Goal: Information Seeking & Learning: Check status

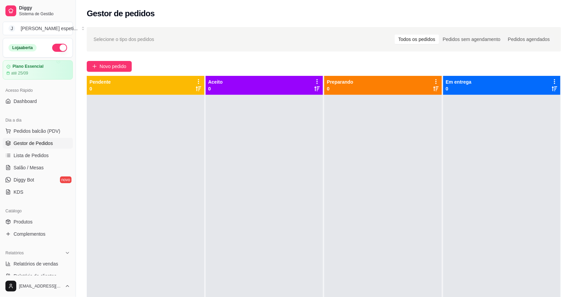
scroll to position [42, 0]
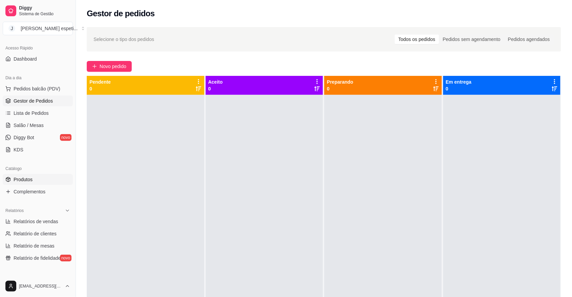
click at [26, 178] on span "Produtos" at bounding box center [23, 179] width 19 height 7
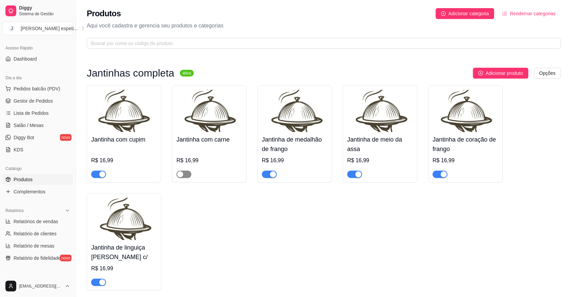
click at [190, 174] on span "button" at bounding box center [183, 174] width 15 height 7
click at [44, 219] on span "Relatórios de vendas" at bounding box center [36, 221] width 45 height 7
select select "ALL"
select select "0"
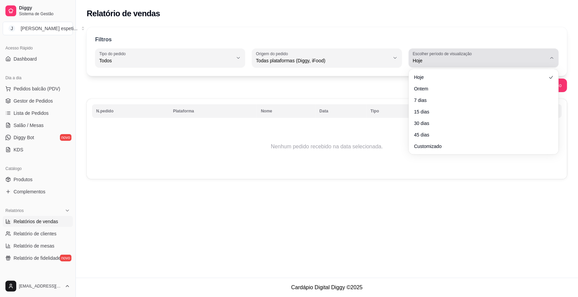
click at [547, 53] on button "Escolher período de visualização Hoje" at bounding box center [484, 57] width 150 height 19
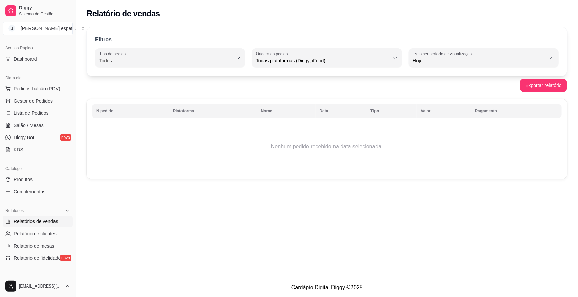
click at [424, 87] on span "Ontem" at bounding box center [480, 88] width 127 height 6
type input "1"
select select "1"
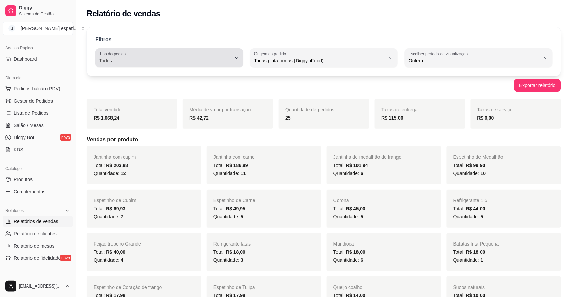
click at [234, 60] on icon "button" at bounding box center [236, 57] width 5 height 5
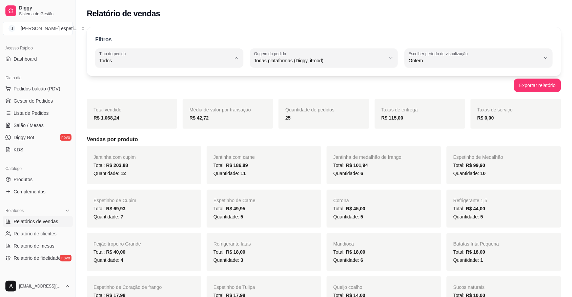
click at [155, 93] on li "Entrega" at bounding box center [169, 88] width 137 height 11
type input "DELIVERY"
select select "DELIVERY"
